Goal: Task Accomplishment & Management: Manage account settings

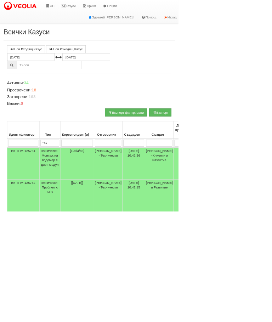
click at [116, 8] on link "Казуси" at bounding box center [104, 9] width 33 height 18
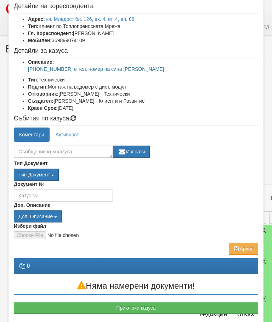
scroll to position [37, 0]
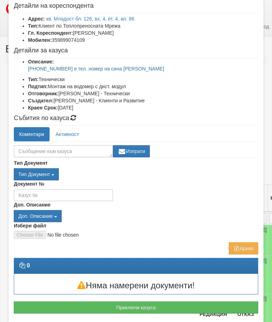
click at [246, 315] on button "Отказ" at bounding box center [245, 313] width 25 height 11
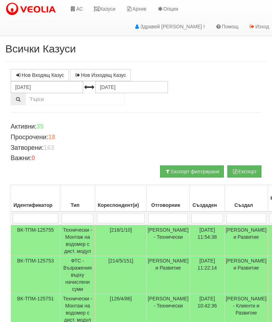
click at [82, 219] on input "search" at bounding box center [78, 218] width 32 height 11
click at [114, 6] on link "Казуси" at bounding box center [104, 9] width 33 height 18
click at [81, 219] on input "search" at bounding box center [78, 218] width 32 height 11
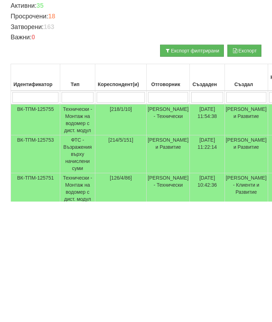
type input "Т"
type input "Тех"
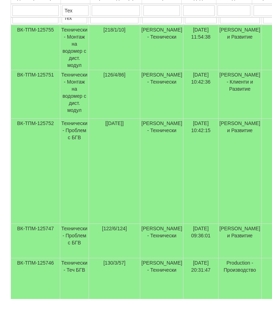
scroll to position [181, 0]
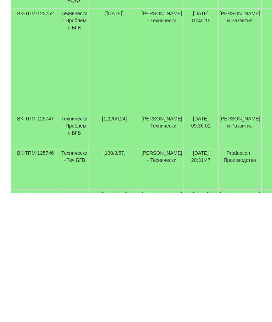
type input "Тех"
click at [82, 243] on td "Технически - Проблем с БГВ" at bounding box center [74, 260] width 29 height 34
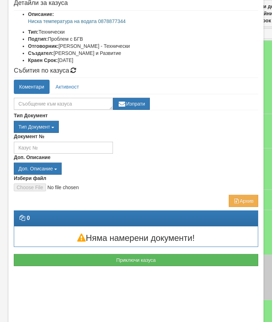
scroll to position [94, 0]
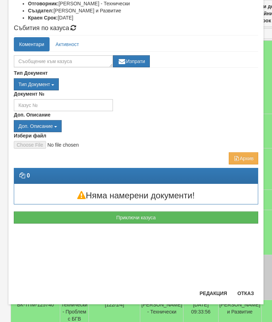
click at [245, 294] on button "Отказ" at bounding box center [245, 292] width 25 height 11
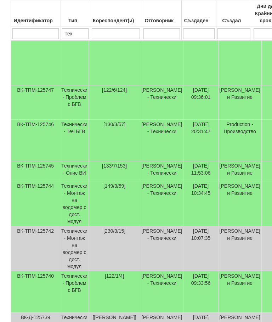
scroll to position [341, 0]
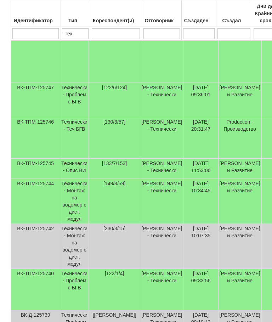
click at [83, 166] on td "Технически - Опис ВИ" at bounding box center [74, 169] width 29 height 20
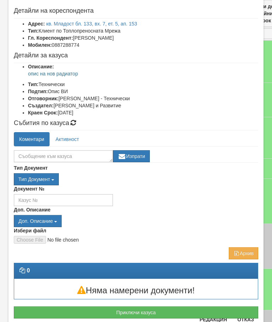
scroll to position [32, 0]
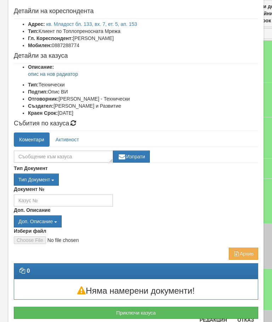
click at [247, 321] on button "Отказ" at bounding box center [245, 319] width 25 height 11
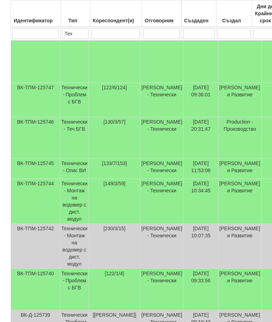
click at [76, 289] on td "Технически - Проблем с БГВ" at bounding box center [74, 289] width 29 height 41
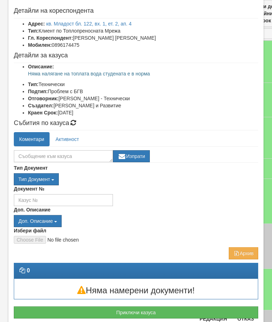
scroll to position [31, 0]
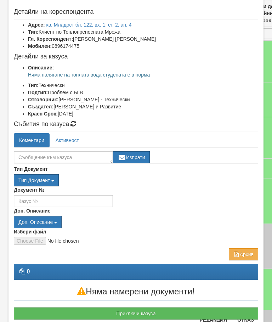
click at [246, 320] on button "Отказ" at bounding box center [245, 319] width 25 height 11
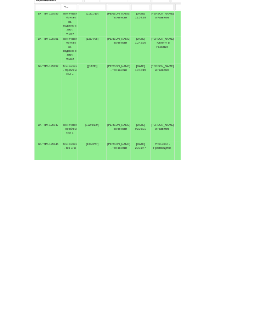
scroll to position [150, 0]
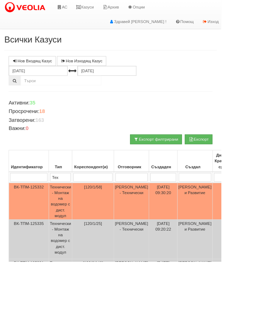
select select "1"
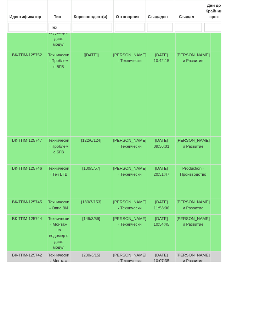
scroll to position [256, 2]
click at [78, 183] on td "Технически - Проблем с БГВ" at bounding box center [72, 185] width 29 height 34
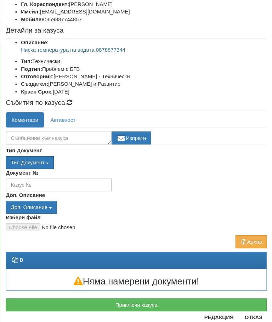
scroll to position [66, 0]
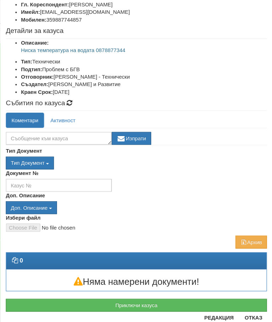
click at [236, 299] on button "Отказ" at bounding box center [245, 297] width 25 height 11
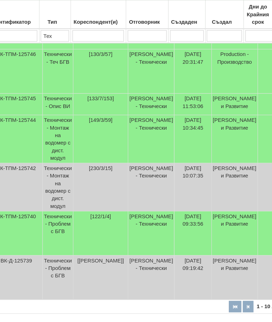
scroll to position [415, 17]
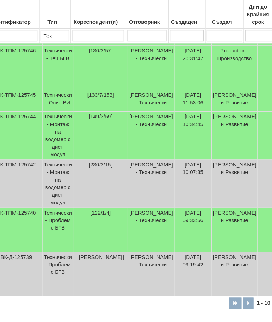
click at [57, 213] on td "Технически - Проблем с БГВ" at bounding box center [57, 214] width 29 height 41
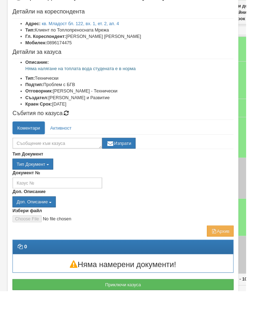
scroll to position [29, 0]
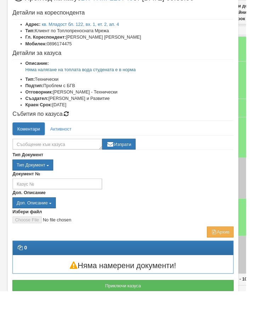
click at [144, 317] on button "Приключи казуса" at bounding box center [136, 315] width 244 height 12
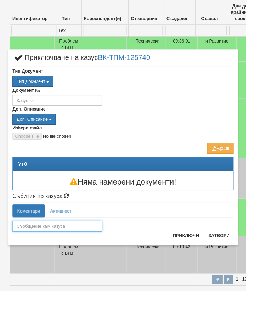
click at [80, 251] on textarea at bounding box center [63, 250] width 99 height 12
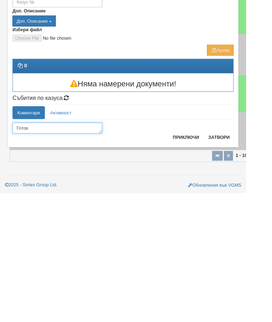
type textarea "Готов"
click at [220, 254] on button "Приключи" at bounding box center [205, 259] width 38 height 11
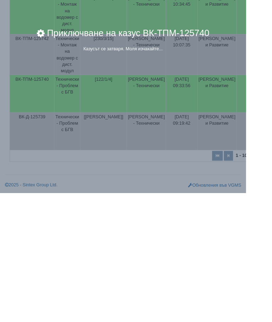
scroll to position [390, 0]
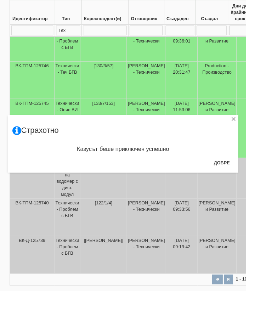
click at [258, 177] on button "Добре" at bounding box center [245, 179] width 26 height 11
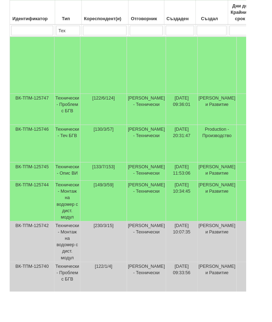
scroll to position [320, 0]
click at [77, 119] on td "Технически - Проблем с БГВ" at bounding box center [74, 121] width 29 height 34
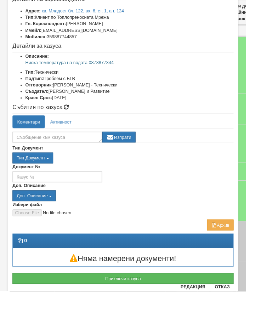
scroll to position [34, 0]
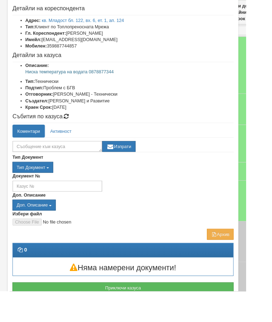
click at [172, 306] on div "Приключи казуса" at bounding box center [135, 314] width 255 height 19
click at [161, 319] on button "Приключи казуса" at bounding box center [136, 318] width 244 height 12
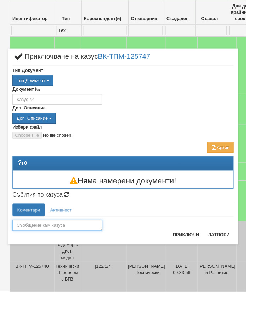
click at [81, 250] on textarea at bounding box center [63, 249] width 99 height 12
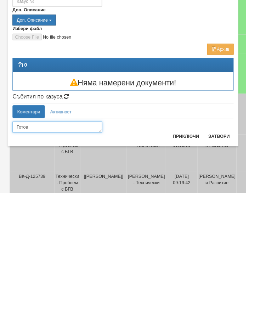
type textarea "Готов"
click at [212, 253] on button "Приключи" at bounding box center [205, 258] width 38 height 11
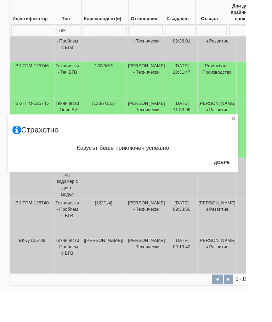
click at [255, 182] on button "Добре" at bounding box center [245, 179] width 26 height 11
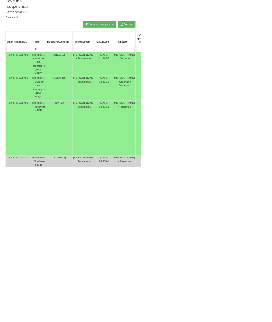
scroll to position [0, 0]
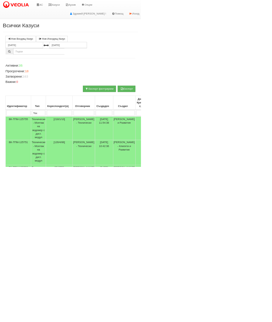
click at [80, 10] on link "АС" at bounding box center [76, 9] width 24 height 18
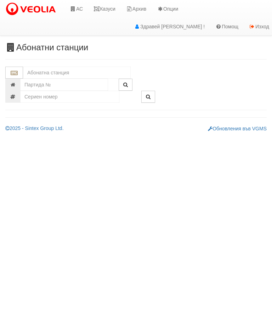
click at [65, 71] on input "text" at bounding box center [77, 73] width 108 height 12
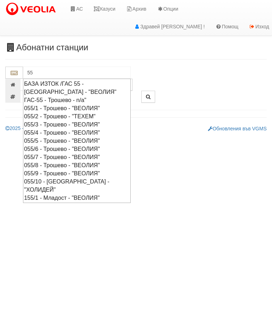
click at [64, 114] on div "055/2 - Трошево - "ТЕХЕМ"" at bounding box center [76, 116] width 105 height 8
type input "055/2 - Трошево - "ТЕХЕМ""
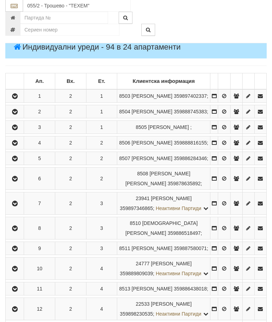
scroll to position [112, 0]
click at [19, 161] on icon "button" at bounding box center [15, 158] width 8 height 5
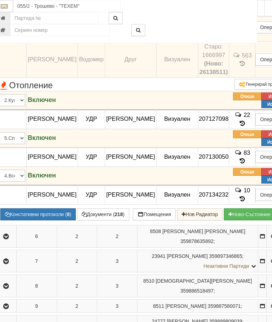
scroll to position [257, 0]
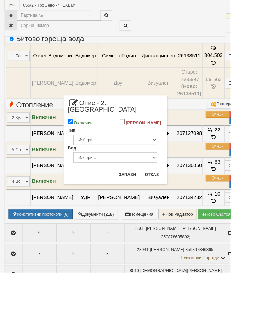
click at [86, 140] on input "Включен" at bounding box center [83, 143] width 6 height 6
checkbox input "false"
click at [165, 200] on button "Запази" at bounding box center [150, 205] width 29 height 11
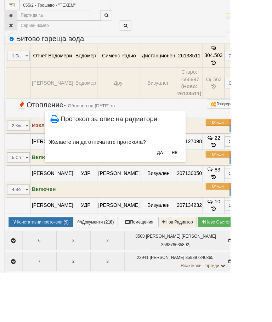
click at [214, 176] on button "НЕ" at bounding box center [206, 179] width 15 height 11
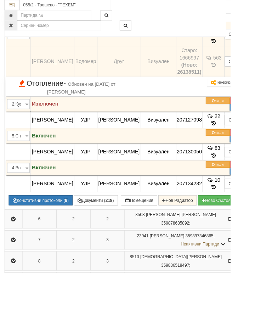
scroll to position [283, 0]
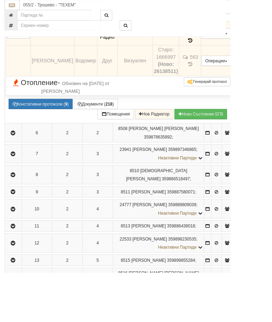
click at [78, 111] on span "Обновен на 02/10/2025г. от Петър Добрев" at bounding box center [89, 103] width 81 height 15
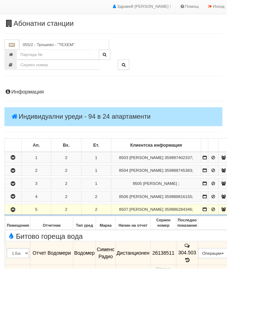
scroll to position [0, 0]
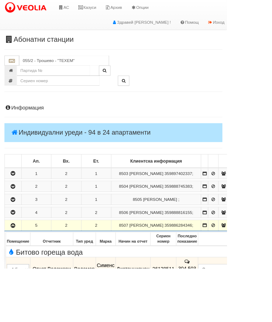
click at [111, 9] on link "Казуси" at bounding box center [104, 9] width 33 height 18
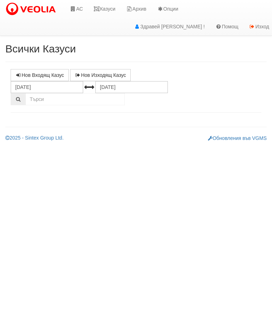
select select "10"
select select "1"
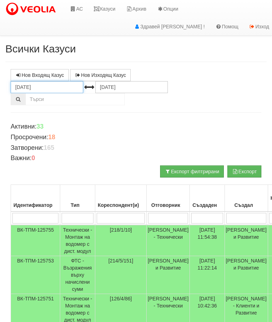
click at [55, 85] on input "[DATE]" at bounding box center [47, 87] width 73 height 12
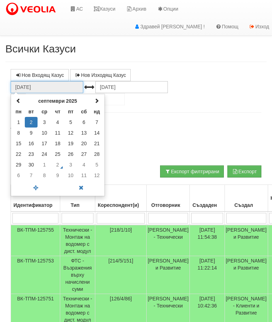
click at [18, 99] on span at bounding box center [18, 100] width 5 height 5
click at [71, 121] on td "1" at bounding box center [70, 122] width 13 height 11
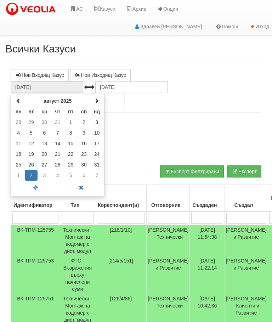
type input "[DATE]"
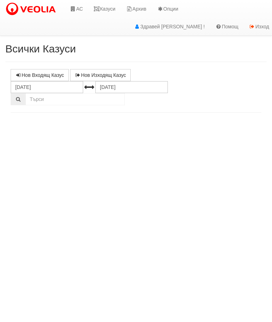
select select "10"
select select "1"
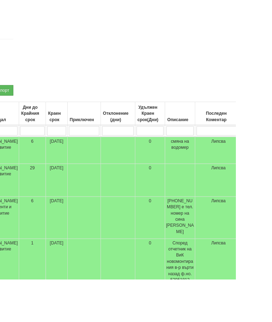
scroll to position [67, 245]
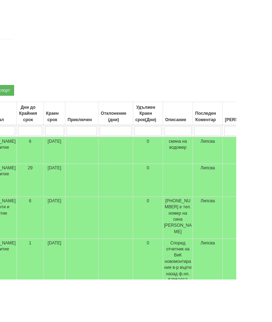
scroll to position [67, 242]
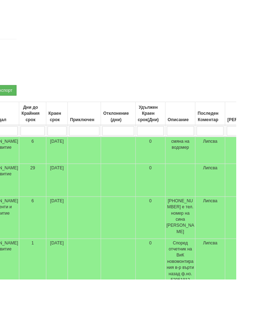
type input "П"
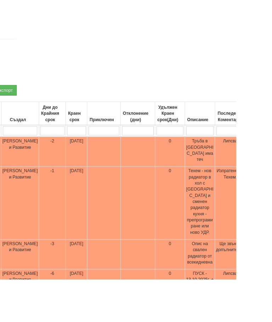
type input "Пр"
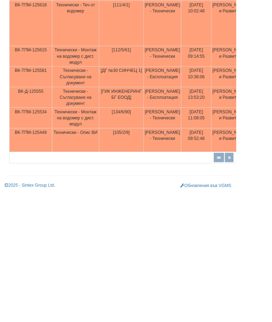
scroll to position [328, 64]
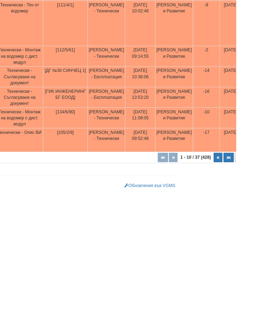
type input "Пр"
click at [261, 279] on icon "button" at bounding box center [263, 281] width 4 height 4
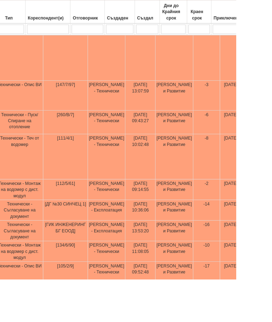
select select "4"
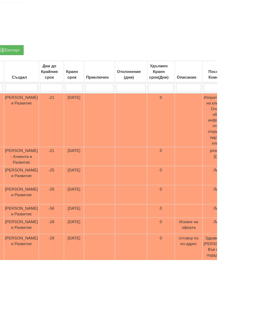
scroll to position [109, 229]
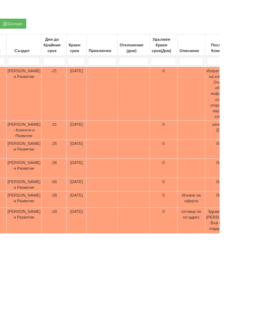
type input "П"
select select "1"
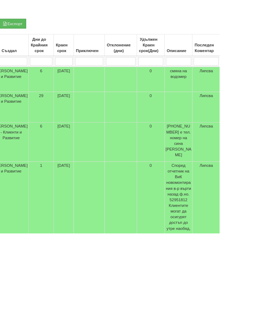
scroll to position [109, 219]
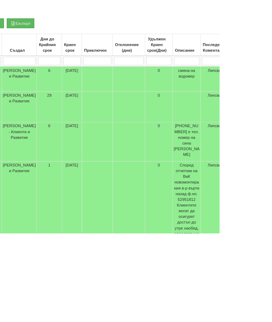
type input "Ак"
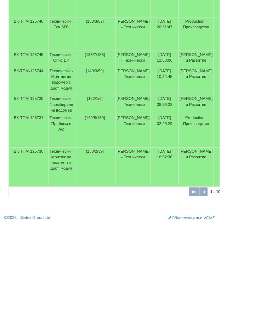
scroll to position [381, 0]
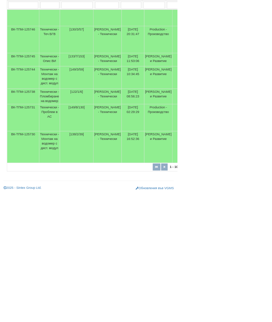
type input "Ак"
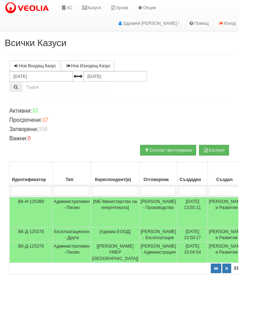
click at [241, 311] on button "button" at bounding box center [247, 306] width 12 height 11
select select "1"
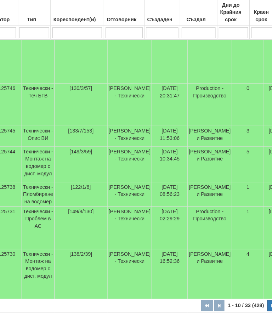
scroll to position [364, 35]
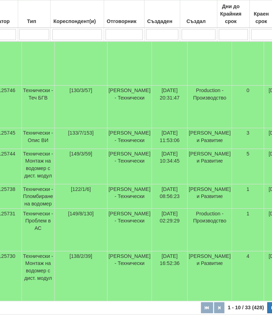
click at [41, 184] on td "Технически - Пломбиране на водомер" at bounding box center [41, 191] width 32 height 24
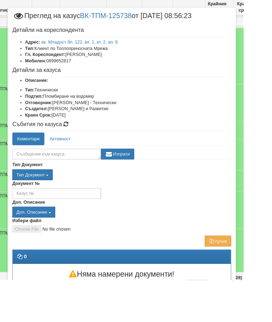
scroll to position [311, 25]
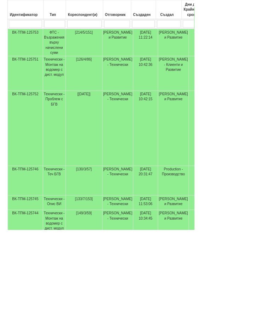
scroll to position [252, 0]
